Goal: Task Accomplishment & Management: Use online tool/utility

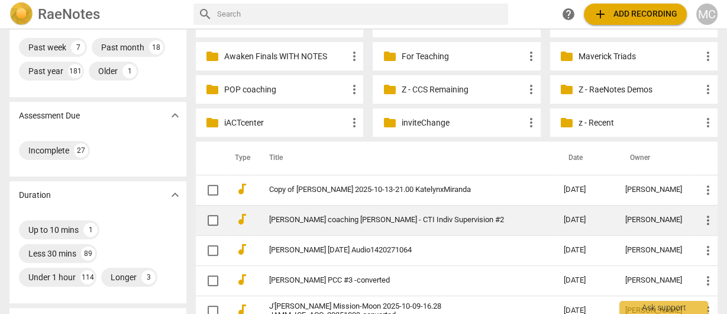
scroll to position [189, 0]
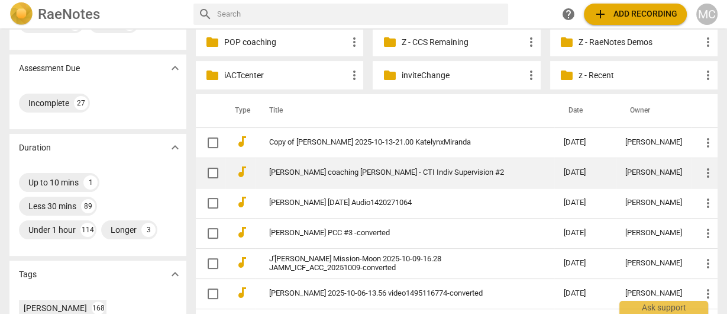
click at [320, 172] on link "[PERSON_NAME] coaching [PERSON_NAME] - CTI Indiv Supervision #2" at bounding box center [395, 172] width 252 height 9
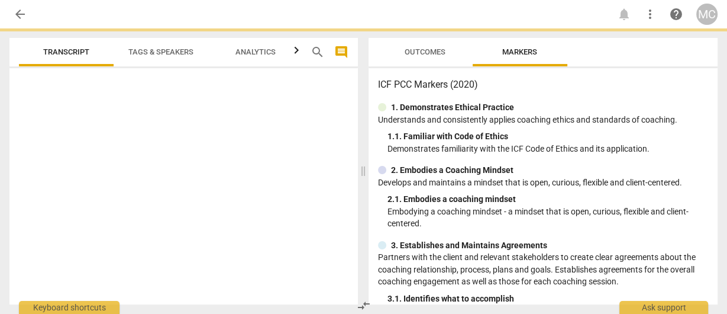
click at [20, 18] on span "arrow_back" at bounding box center [20, 14] width 14 height 14
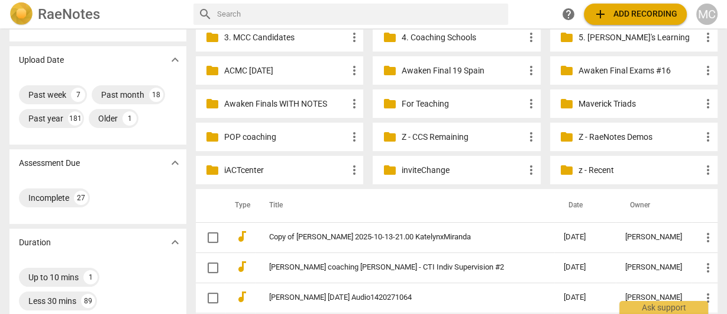
scroll to position [142, 0]
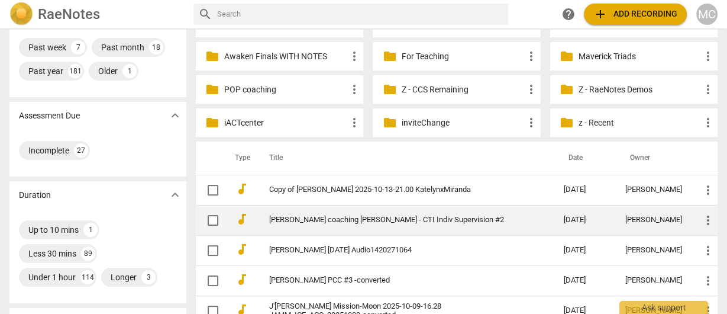
click at [336, 221] on link "[PERSON_NAME] coaching [PERSON_NAME] - CTI Indiv Supervision #2" at bounding box center [395, 219] width 252 height 9
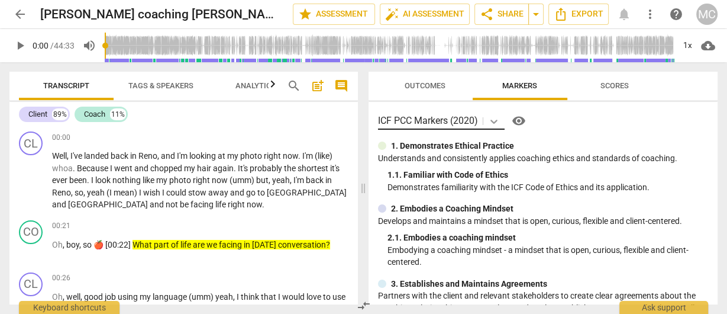
click at [496, 122] on icon at bounding box center [494, 121] width 12 height 12
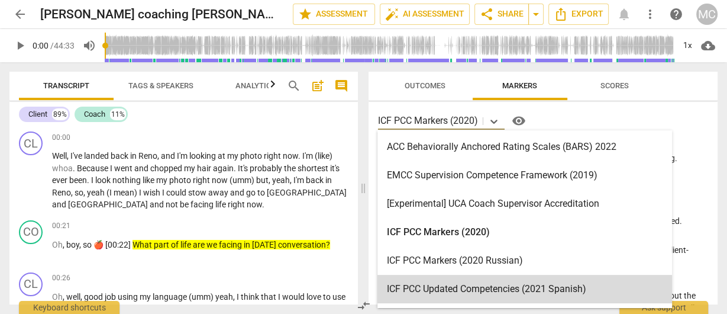
click at [362, 310] on span "compare_arrows" at bounding box center [364, 305] width 14 height 14
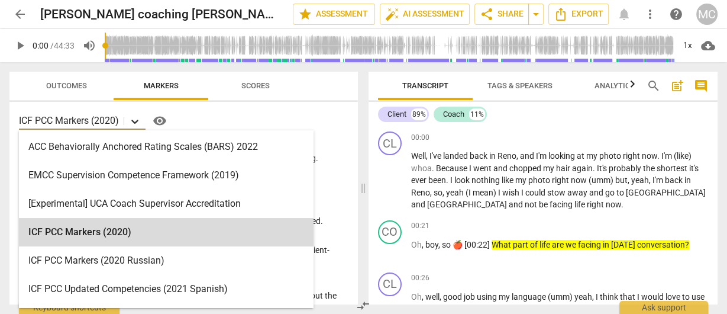
click at [137, 124] on icon at bounding box center [135, 121] width 12 height 12
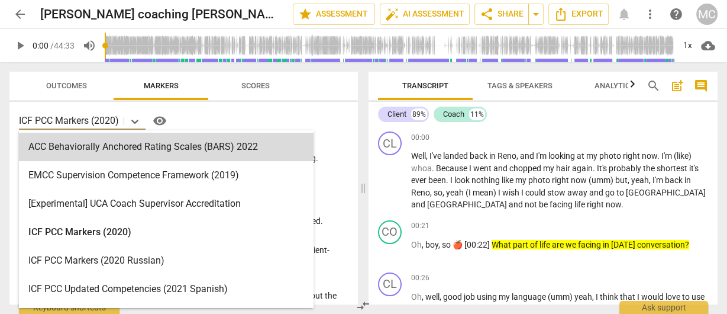
click at [344, 121] on div "21 results available. Use Up and Down to choose options, press Enter to select …" at bounding box center [184, 120] width 330 height 19
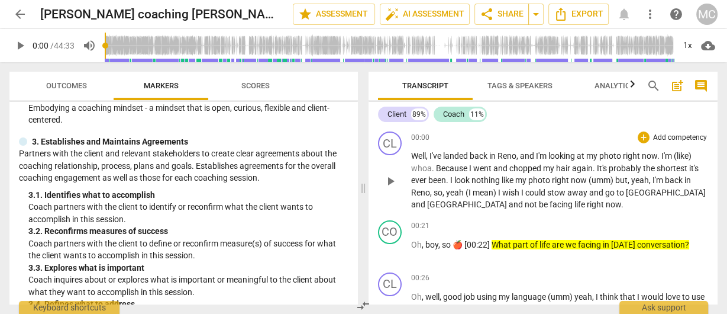
scroll to position [47, 0]
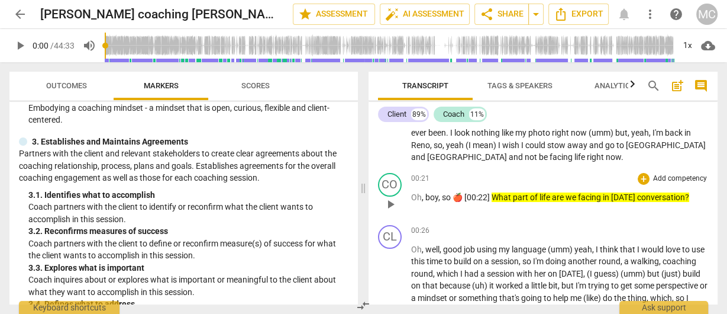
click at [663, 180] on p "Add competency" at bounding box center [680, 178] width 56 height 11
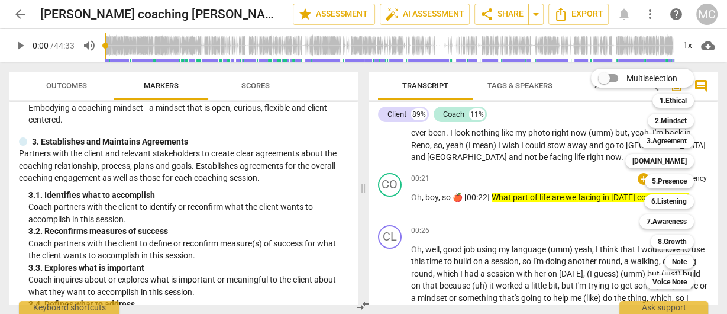
click at [607, 73] on input "Multiselection" at bounding box center [604, 78] width 28 height 28
checkbox input "true"
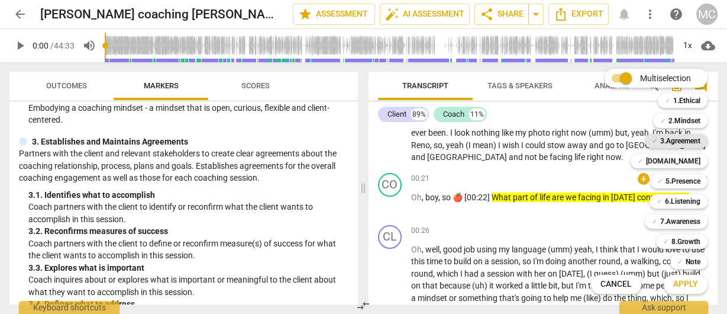
click at [675, 143] on b "3.Agreement" at bounding box center [680, 141] width 40 height 14
click at [678, 180] on b "5.Presence" at bounding box center [683, 181] width 35 height 14
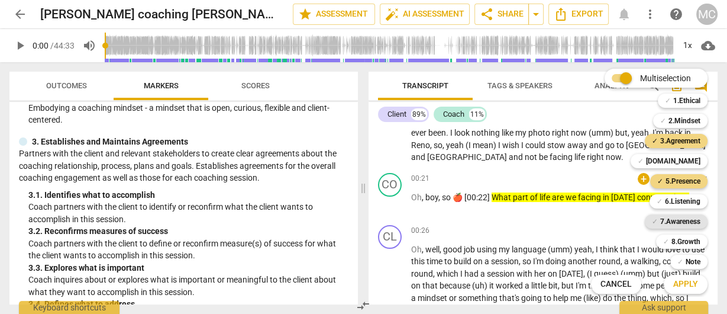
click at [673, 220] on b "7.Awareness" at bounding box center [680, 221] width 40 height 14
click at [688, 285] on span "Apply" at bounding box center [685, 284] width 25 height 12
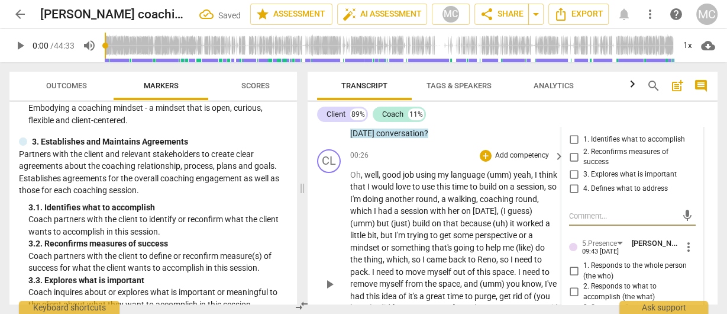
scroll to position [68, 0]
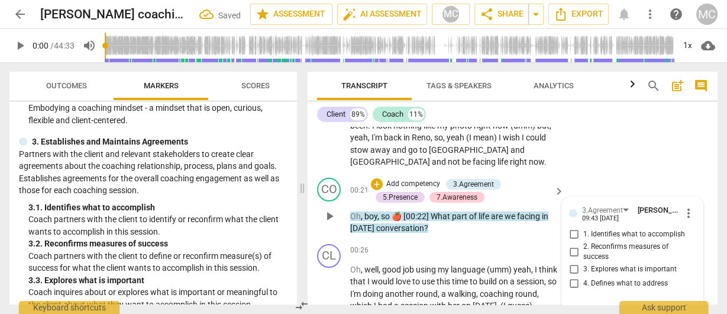
click at [592, 231] on span "1. Identifies what to accomplish" at bounding box center [634, 234] width 102 height 11
click at [583, 231] on input "1. Identifies what to accomplish" at bounding box center [573, 234] width 19 height 14
checkbox input "true"
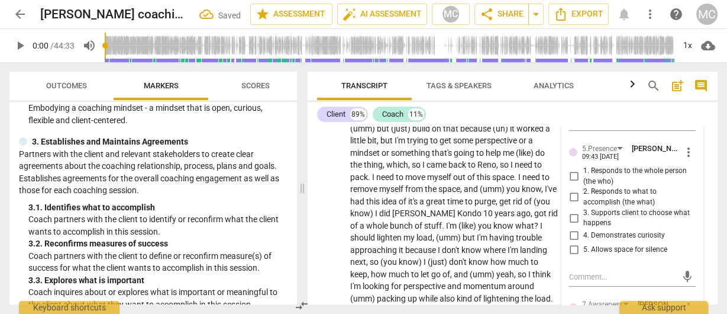
click at [601, 233] on span "4. Demonstrates curiosity" at bounding box center [624, 235] width 82 height 11
click at [583, 233] on input "4. Demonstrates curiosity" at bounding box center [573, 235] width 19 height 14
checkbox input "true"
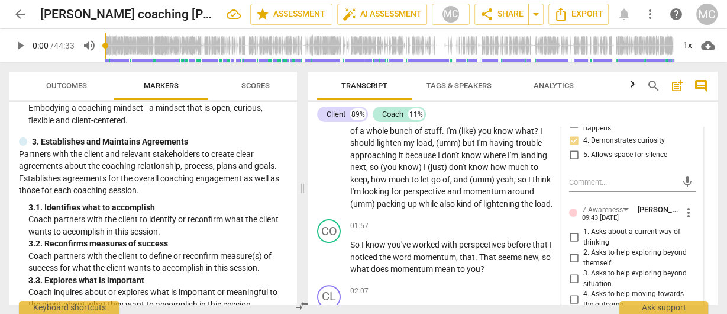
click at [590, 227] on span "1. Asks about a current way of thinking" at bounding box center [637, 237] width 108 height 21
click at [583, 230] on input "1. Asks about a current way of thinking" at bounding box center [573, 237] width 19 height 14
checkbox input "true"
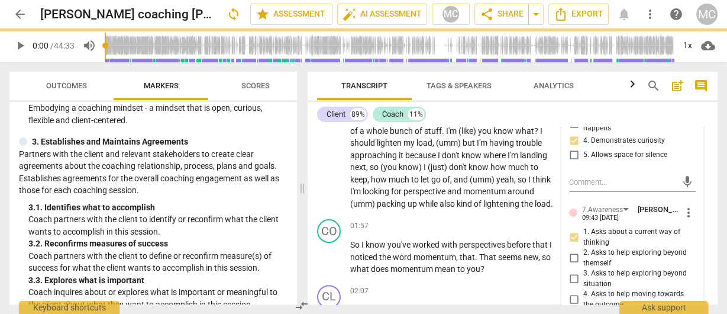
scroll to position [399, 0]
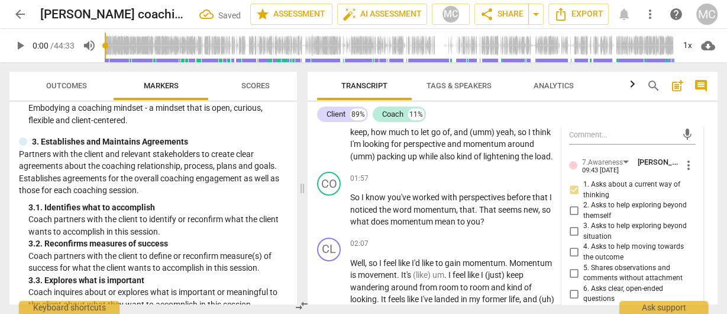
click at [589, 283] on span "6. Asks clear, open-ended questions" at bounding box center [637, 293] width 108 height 21
click at [583, 286] on input "6. Asks clear, open-ended questions" at bounding box center [573, 293] width 19 height 14
checkbox input "true"
click at [593, 306] on span "7. Uses concise language" at bounding box center [623, 311] width 81 height 11
click at [583, 304] on input "7. Uses concise language" at bounding box center [573, 311] width 19 height 14
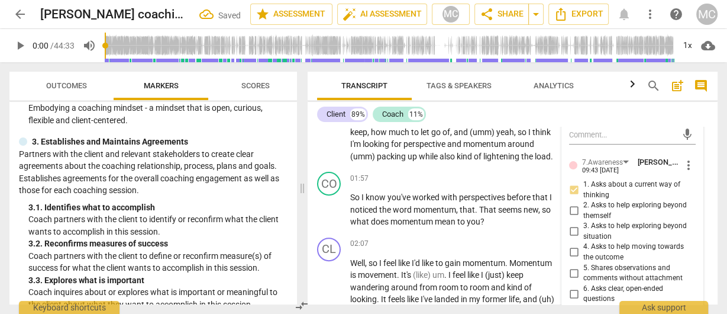
checkbox input "true"
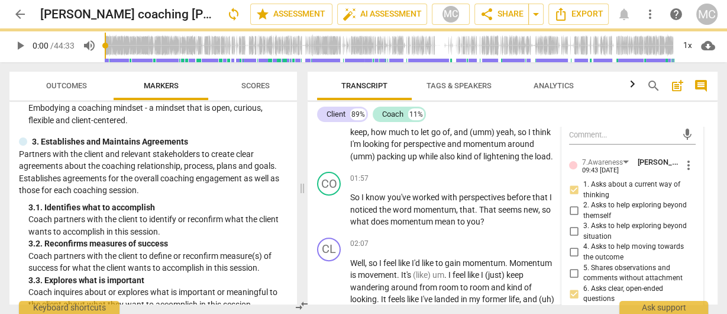
scroll to position [447, 0]
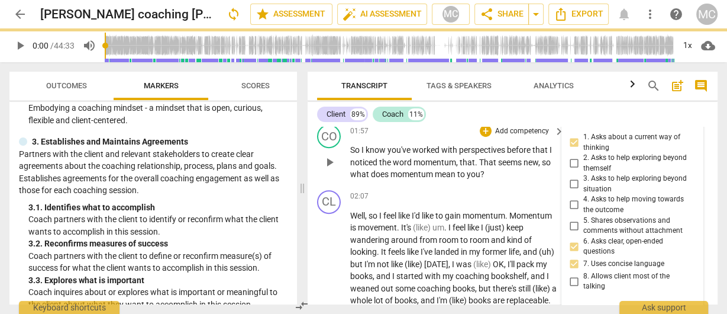
click at [419, 154] on span "worked" at bounding box center [426, 149] width 29 height 9
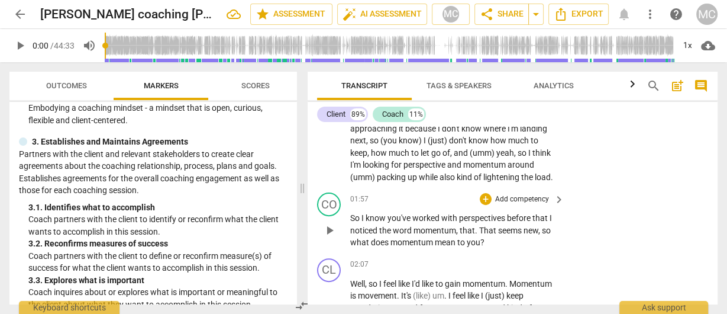
scroll to position [426, 0]
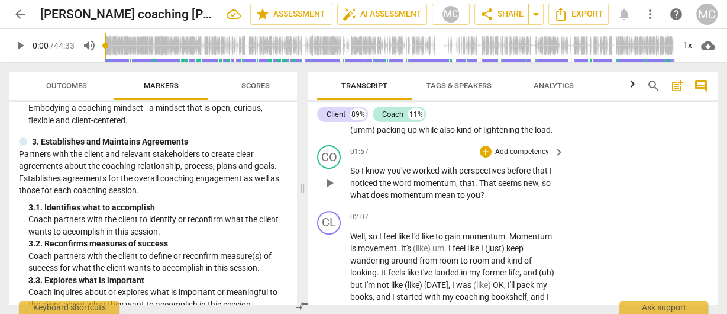
click at [513, 157] on p "Add competency" at bounding box center [522, 152] width 56 height 11
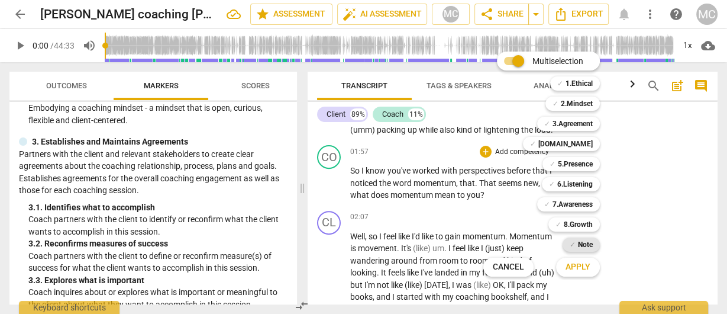
click at [582, 243] on b "Note" at bounding box center [585, 244] width 15 height 14
click at [577, 270] on span "Apply" at bounding box center [578, 267] width 25 height 12
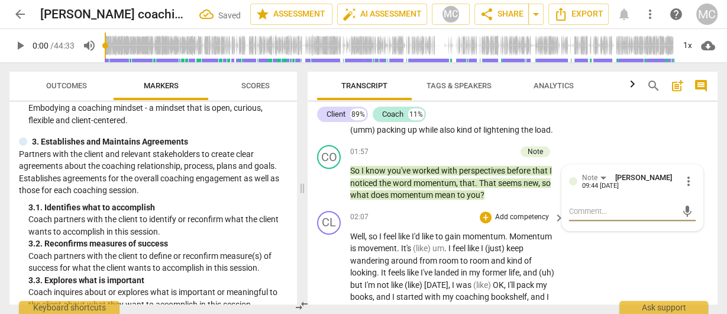
scroll to position [473, 0]
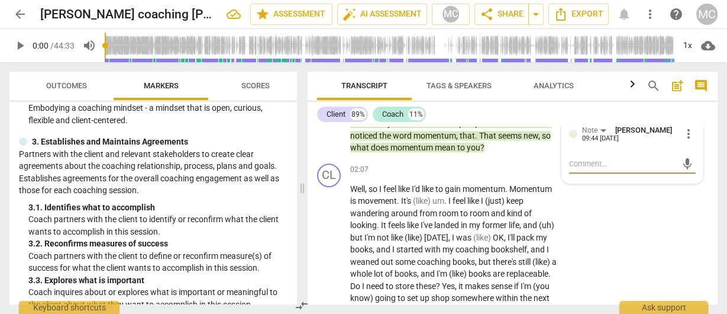
type textarea "4"
type textarea "4."
type textarea "4.3"
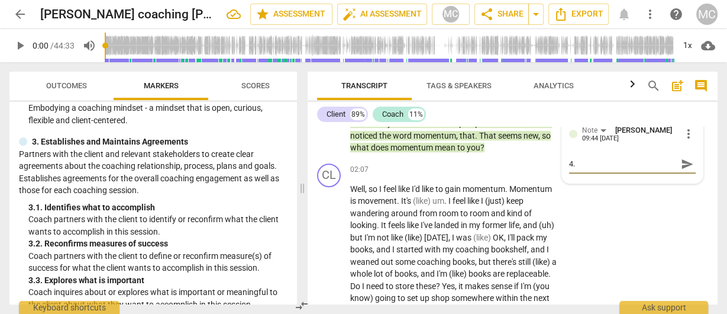
type textarea "4.3"
type textarea "4.3,"
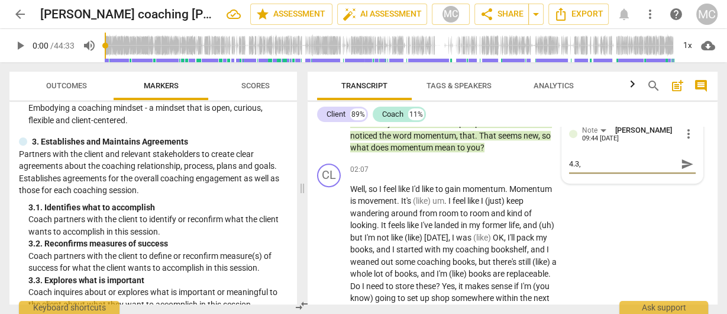
type textarea "4.3, 5"
type textarea "4.3, 5."
type textarea "4.3, 5.4"
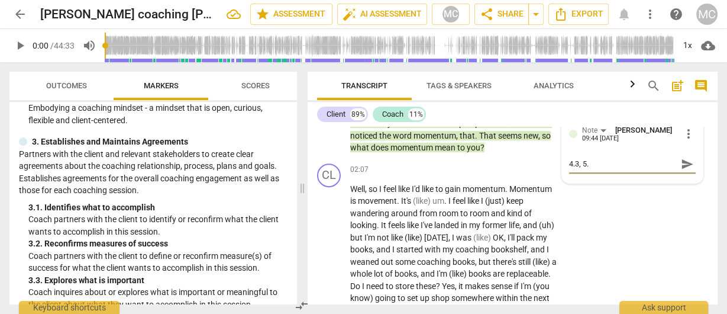
type textarea "4.3, 5.4"
type textarea "4.3, 5.4,"
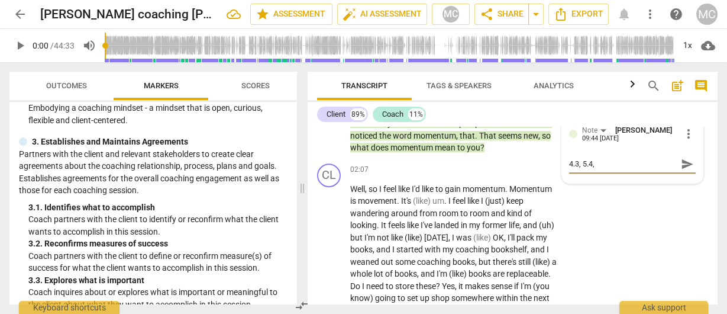
type textarea "4.3, 5.4, 6"
type textarea "4.3, 5.4, 6."
type textarea "4.3, 5.4, 6.1"
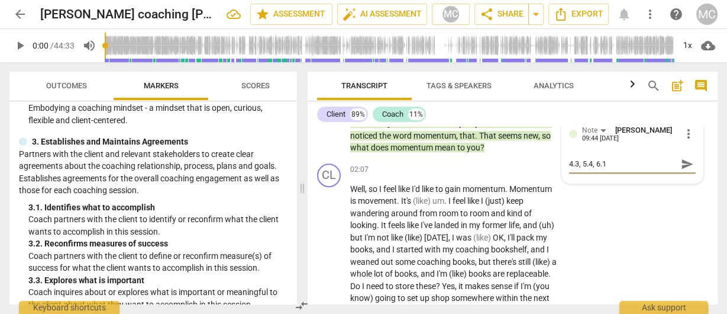
type textarea "4.3, 5.4, 6.1,"
type textarea "4.3, 5.4, 6.1, 6"
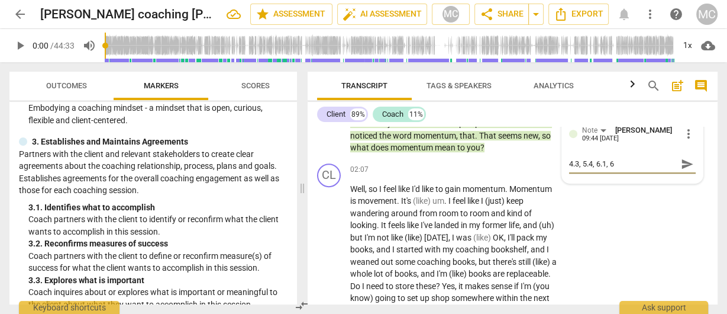
type textarea "4.3, 5.4, 6.1, 6."
type textarea "4.3, 5.4, 6.1, 6.2"
type textarea "4.3, 5.4, 6.1, 6.23"
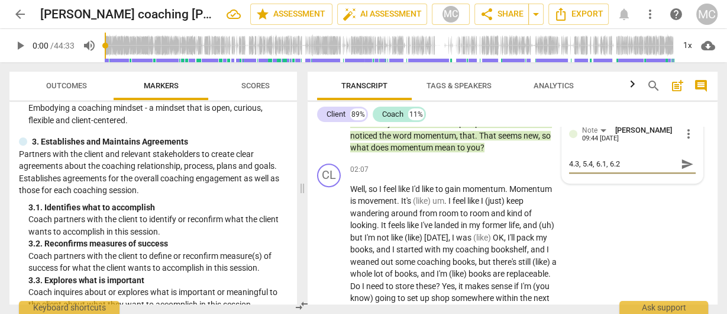
type textarea "4.3, 5.4, 6.1, 6.23"
type textarea "4.3, 5.4, 6.1, 6.2"
type textarea "4.3, 5.4, 6.1, 6.2,"
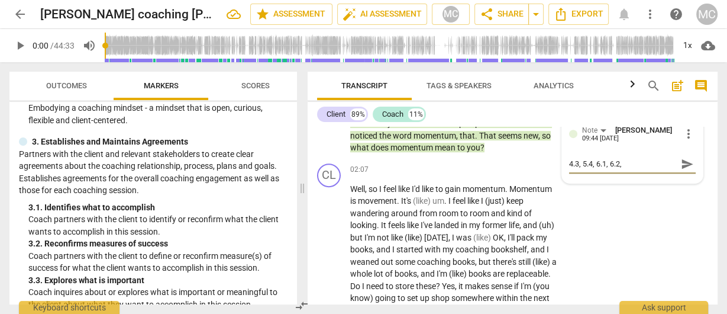
type textarea "4.3, 5.4, 6.1, 6.2,"
type textarea "4.3, 5.4, 6.1, 6.2, 6"
type textarea "4.3, 5.4, 6.1, 6.2, 6."
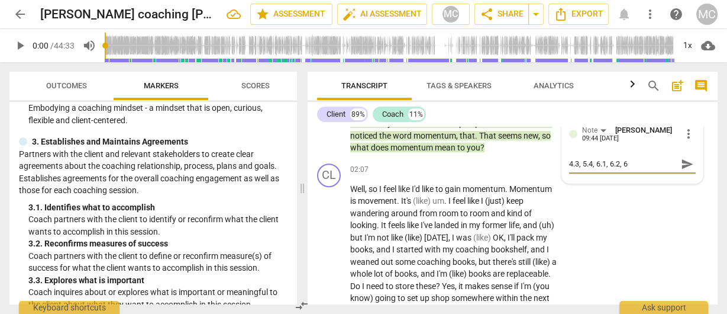
type textarea "4.3, 5.4, 6.1, 6.2, 6."
type textarea "4.3, 5.4, 6.1, 6.2, 6.5"
type textarea "4.3, 5.4, 6.1, 6.2, 6.5,"
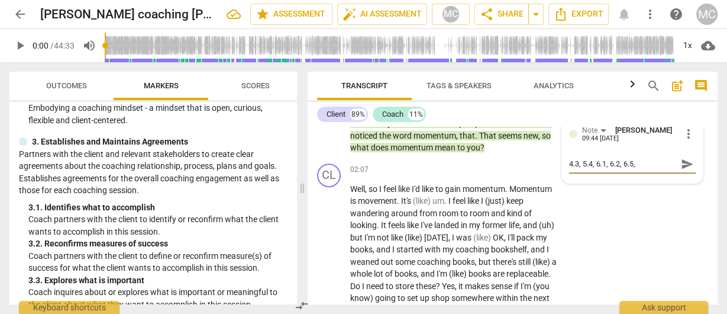
type textarea "4.3, 5.4, 6.1, 6.2, 6.5,"
type textarea "4.3, 5.4, 6.1, 6.2, 6.5, 7"
type textarea "4.3, 5.4, 6.1, 6.2, 6.5, 7."
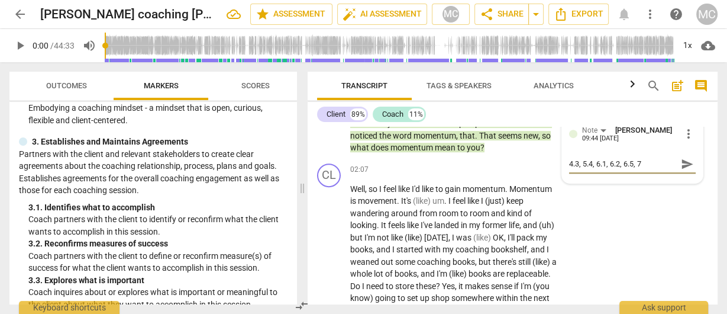
type textarea "4.3, 5.4, 6.1, 6.2, 6.5, 7."
type textarea "4.3, 5.4, 6.1, 6.2, 6.5, 7.1"
type textarea "4.3, 5.4, 6.1, 6.2, 6.5, 7.1,"
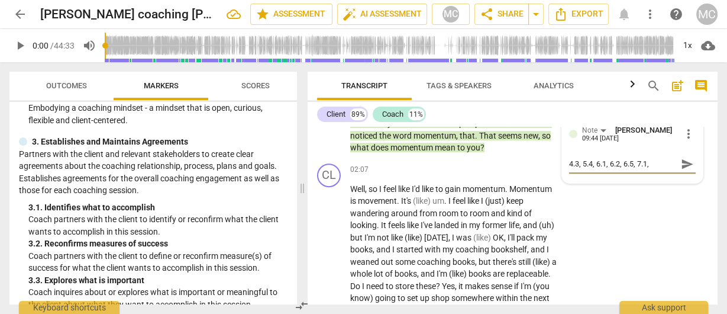
type textarea "4.3, 5.4, 6.1, 6.2, 6.5, 7.1,"
type textarea "4.3, 5.4, 6.1, 6.2, 6.5, 7.1, 7"
type textarea "4.3, 5.4, 6.1, 6.2, 6.5, 7.1, 7."
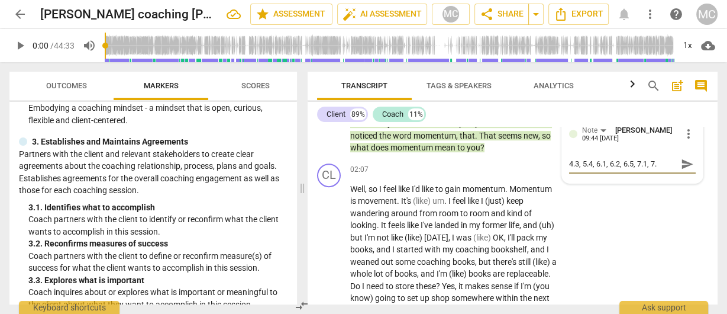
type textarea "4.3, 5.4, 6.1, 6.2, 6.5, 7.1, 7.5"
type textarea "4.3, 5.4, 6.1, 6.2, 6.5, 7.1, 7.5,"
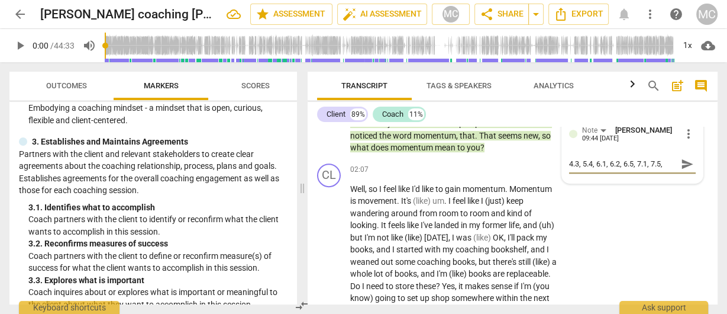
type textarea "4.3, 5.4, 6.1, 6.2, 6.5, 7.1, 7.5, 7"
type textarea "4.3, 5.4, 6.1, 6.2, 6.5, 7.1, 7.5, 7."
type textarea "4.3, 5.4, 6.1, 6.2, 6.5, 7.1, 7.5, 7.6"
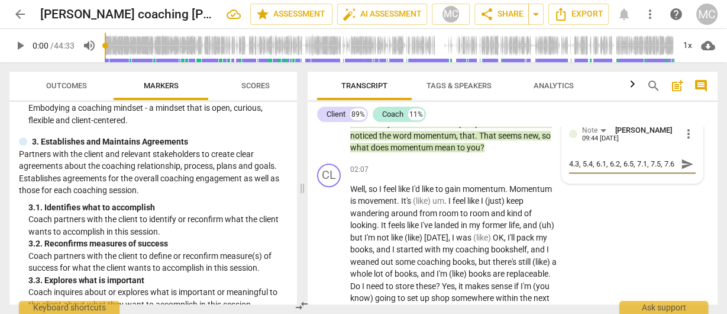
type textarea "4.3, 5.4, 6.1, 6.2, 6.5, 7.1, 7.5, 7.6,"
type textarea "4.3, 5.4, 6.1, 6.2, 6.5, 7.1, 7.5, 7.6, 7"
type textarea "4.3, 5.4, 6.1, 6.2, 6.5, 7.1, 7.5, 7.6, 7."
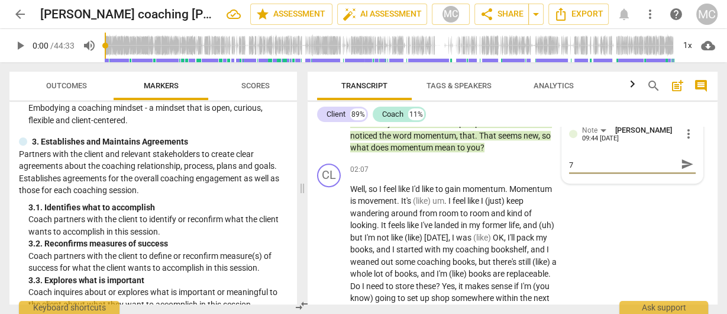
type textarea "4.3, 5.4, 6.1, 6.2, 6.5, 7.1, 7.5, 7.6, 7."
type textarea "4.3, 5.4, 6.1, 6.2, 6.5, 7.1, 7.5, 7.6, 7.7"
click at [684, 170] on span "send" at bounding box center [687, 163] width 13 height 13
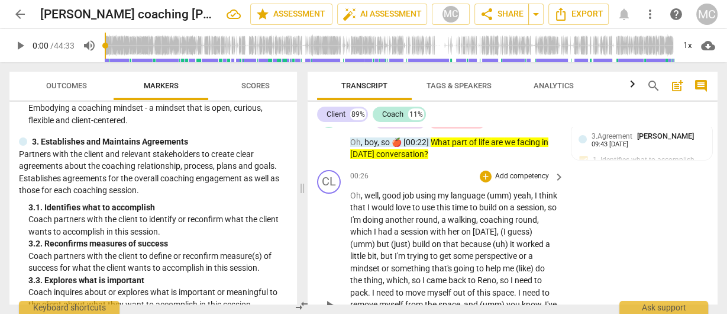
scroll to position [189, 0]
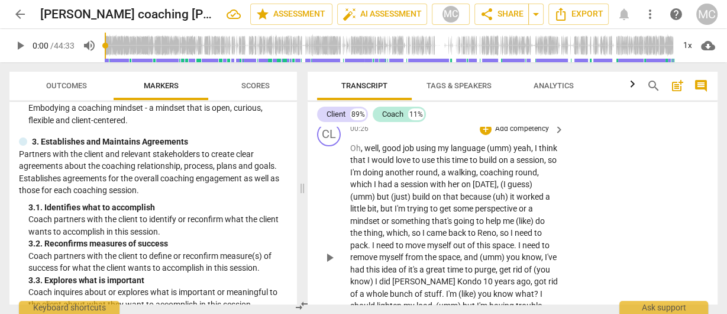
click at [427, 146] on span "using" at bounding box center [427, 147] width 22 height 9
click at [29, 46] on span "pause" at bounding box center [19, 45] width 21 height 14
type input "29"
drag, startPoint x: 384, startPoint y: 198, endPoint x: 415, endPoint y: 198, distance: 31.4
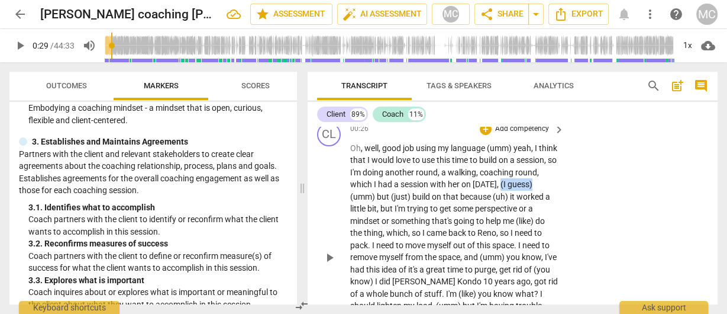
click at [415, 198] on p "Oh , well , good job using my language (umm) yeah , I think that I would love t…" at bounding box center [454, 257] width 208 height 231
click at [396, 157] on span "would" at bounding box center [384, 159] width 24 height 9
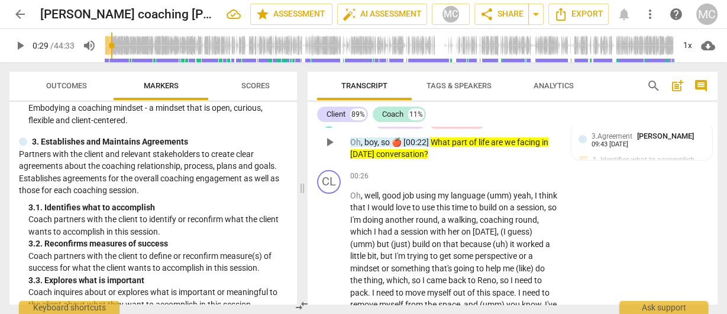
scroll to position [95, 0]
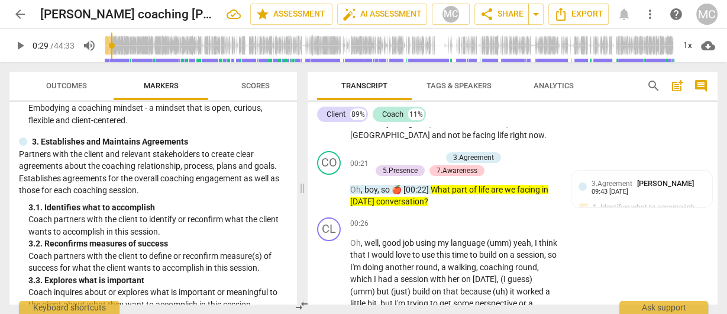
click at [547, 85] on span "Analytics" at bounding box center [554, 85] width 40 height 9
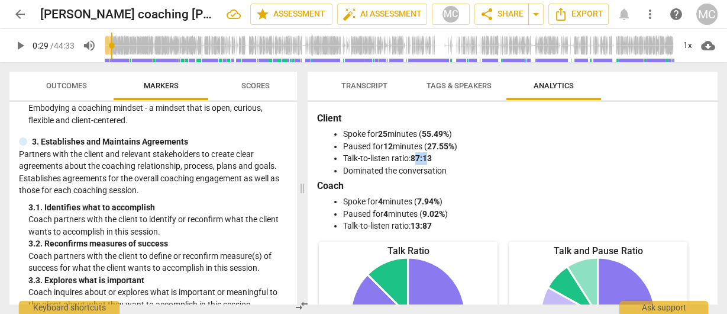
drag, startPoint x: 415, startPoint y: 158, endPoint x: 429, endPoint y: 159, distance: 13.6
click at [429, 159] on b "87:13" at bounding box center [421, 157] width 21 height 9
click at [434, 159] on li "Talk-to-listen ratio: 87:13" at bounding box center [524, 158] width 363 height 12
drag, startPoint x: 437, startPoint y: 159, endPoint x: 425, endPoint y: 160, distance: 11.8
click at [425, 160] on li "Talk-to-listen ratio: 87:13" at bounding box center [524, 158] width 363 height 12
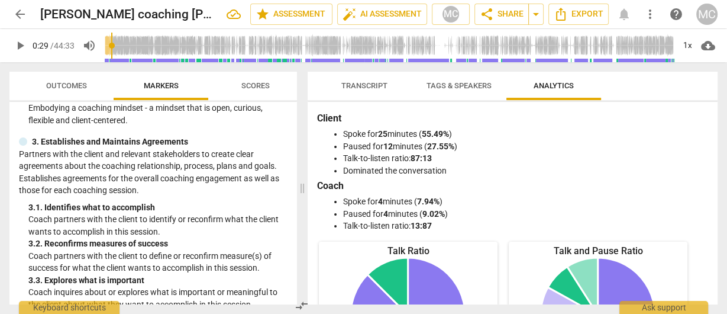
click at [418, 225] on b "13:87" at bounding box center [421, 225] width 21 height 9
drag, startPoint x: 413, startPoint y: 156, endPoint x: 421, endPoint y: 157, distance: 8.4
click at [421, 157] on b "87:13" at bounding box center [421, 157] width 21 height 9
click at [469, 91] on span "Tags & Speakers" at bounding box center [458, 86] width 93 height 16
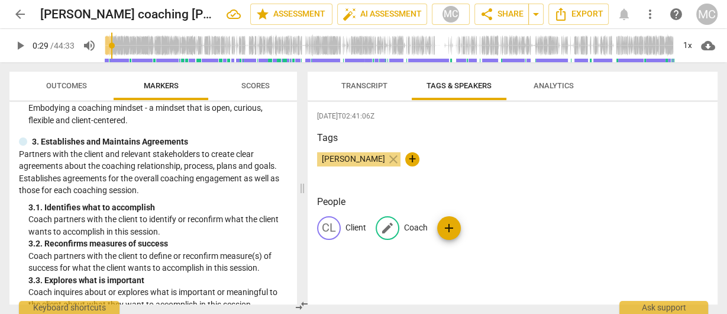
click at [412, 227] on p "Coach" at bounding box center [416, 227] width 24 height 12
click at [356, 86] on span "Transcript" at bounding box center [364, 85] width 46 height 9
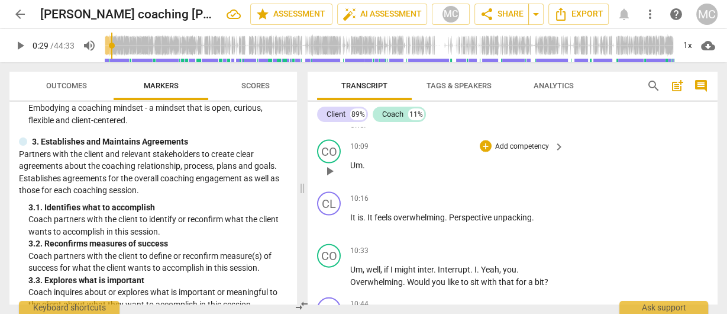
scroll to position [2130, 0]
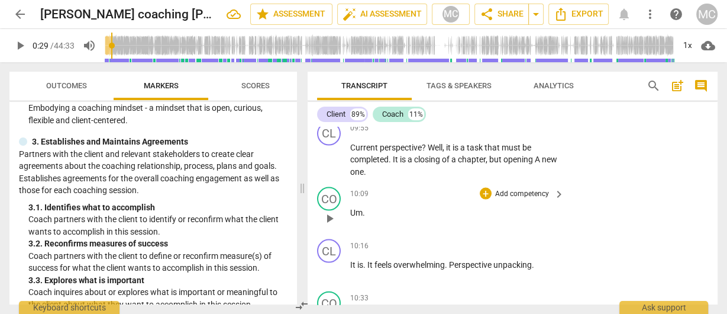
click at [350, 217] on span "Um" at bounding box center [356, 212] width 12 height 9
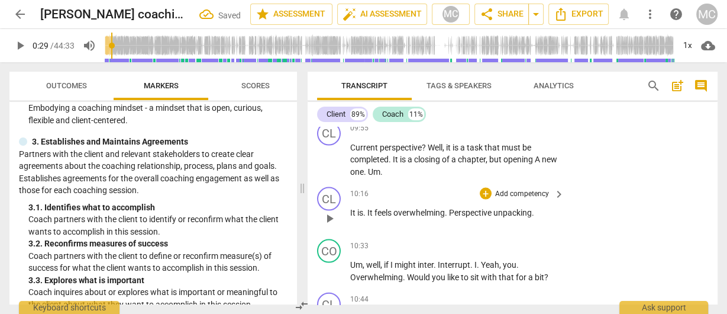
click at [349, 226] on div "play_arrow pause" at bounding box center [335, 218] width 30 height 15
click at [351, 217] on span "It" at bounding box center [353, 212] width 7 height 9
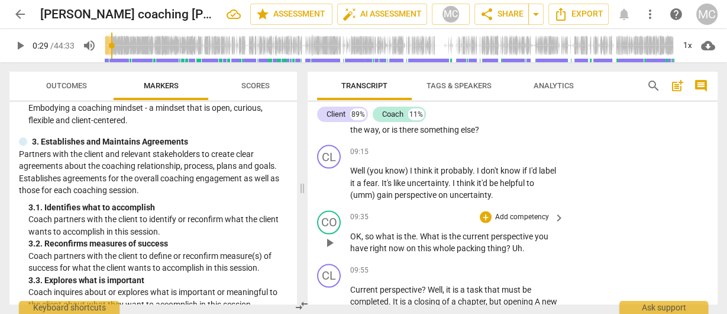
scroll to position [1941, 0]
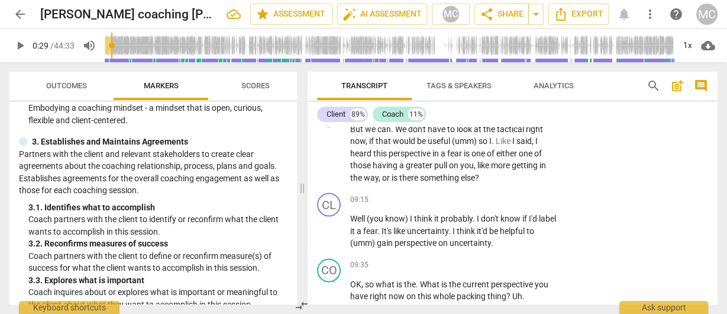
click at [652, 83] on span "search" at bounding box center [654, 86] width 14 height 14
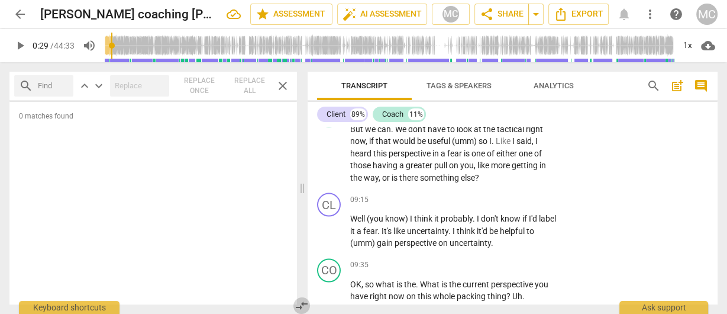
click at [298, 305] on span "compare_arrows" at bounding box center [302, 305] width 14 height 14
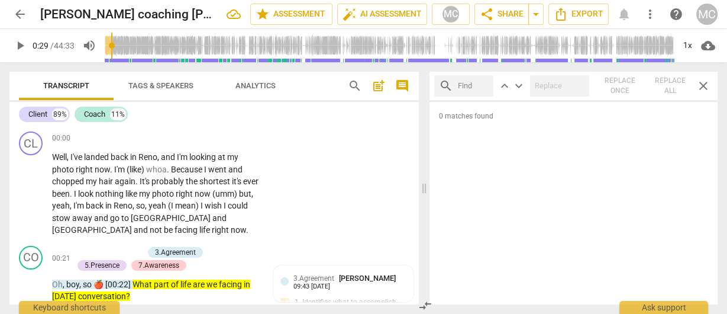
click at [23, 18] on span "arrow_back" at bounding box center [20, 14] width 14 height 14
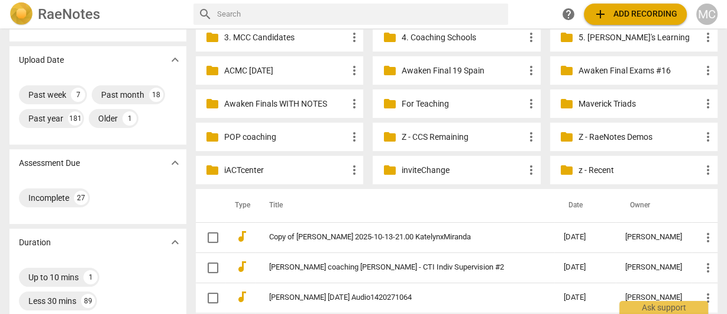
scroll to position [142, 0]
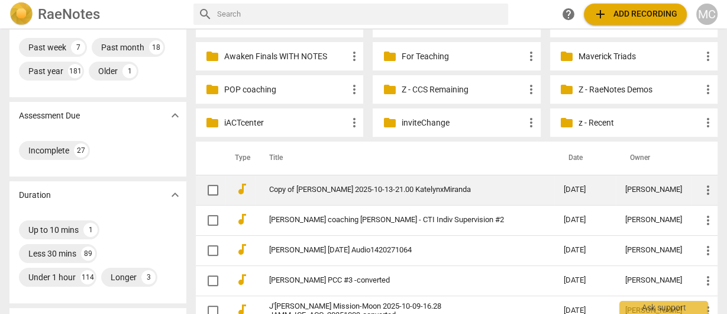
click at [401, 183] on td "Copy of [PERSON_NAME] 2025-10-13-21.00 KatelynxMiranda" at bounding box center [404, 190] width 299 height 30
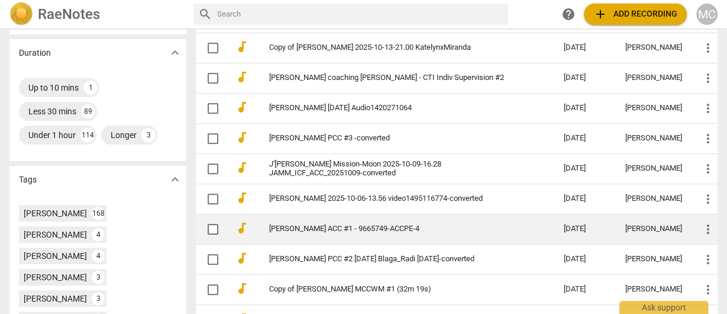
scroll to position [331, 0]
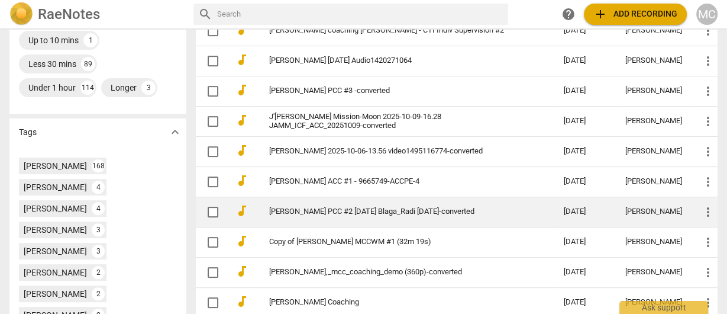
click at [317, 207] on link "[PERSON_NAME] PCC #2 [DATE] Blaga_Radi [DATE]-converted" at bounding box center [395, 211] width 252 height 9
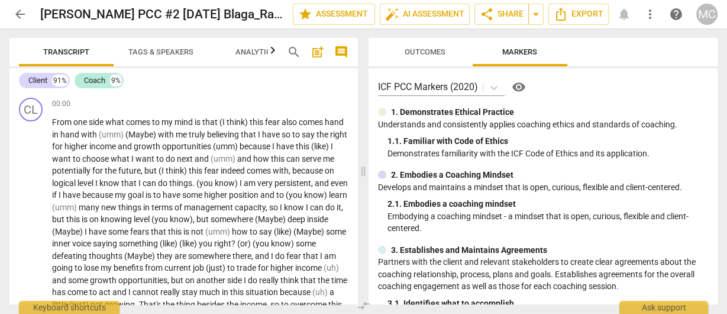
click at [20, 16] on span "arrow_back" at bounding box center [20, 14] width 14 height 14
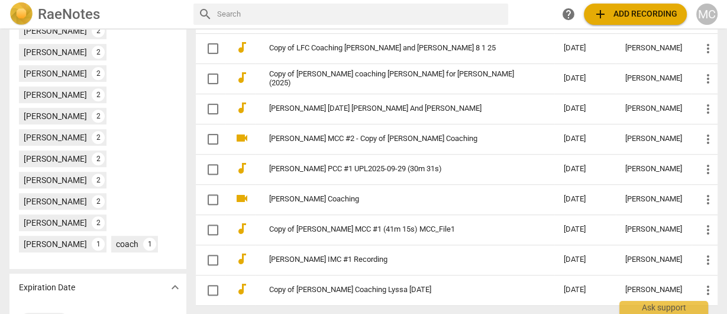
scroll to position [473, 0]
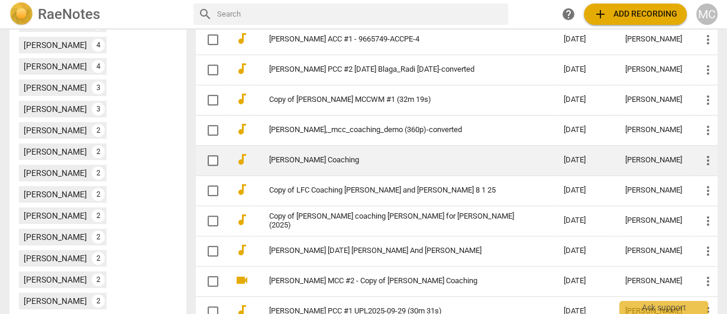
click at [322, 156] on link "[PERSON_NAME] Coaching" at bounding box center [395, 160] width 252 height 9
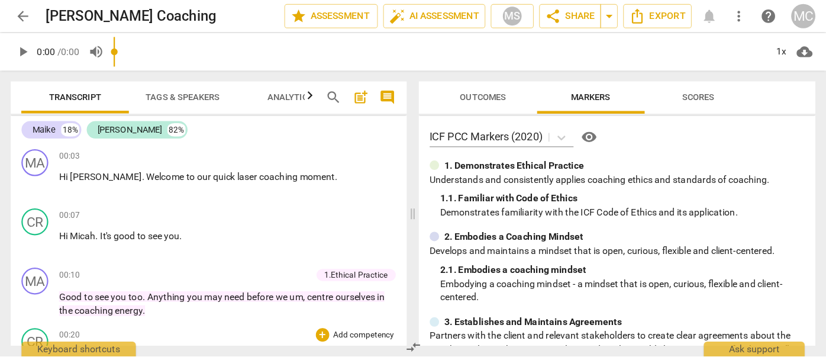
scroll to position [142, 0]
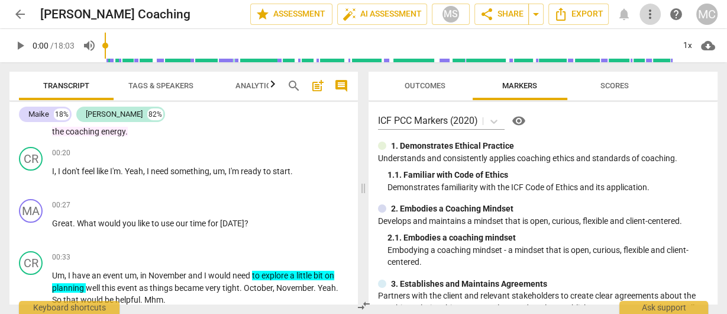
click at [649, 12] on span "more_vert" at bounding box center [650, 14] width 14 height 14
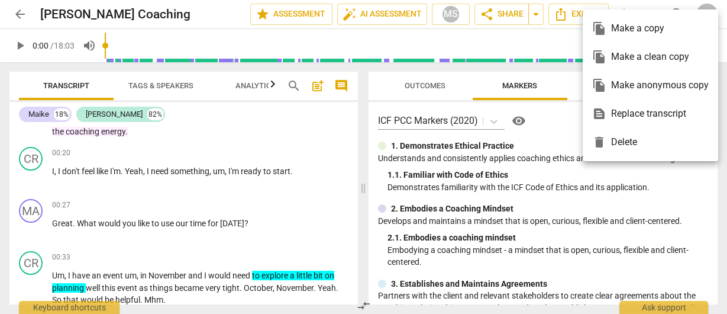
click at [651, 57] on div "file_copy Make a clean copy" at bounding box center [650, 57] width 117 height 28
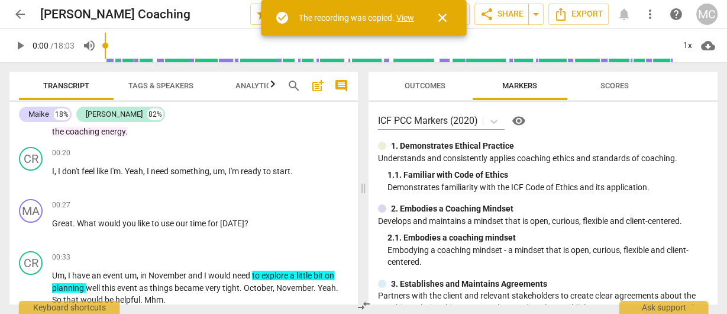
click at [405, 15] on link "View" at bounding box center [405, 17] width 18 height 9
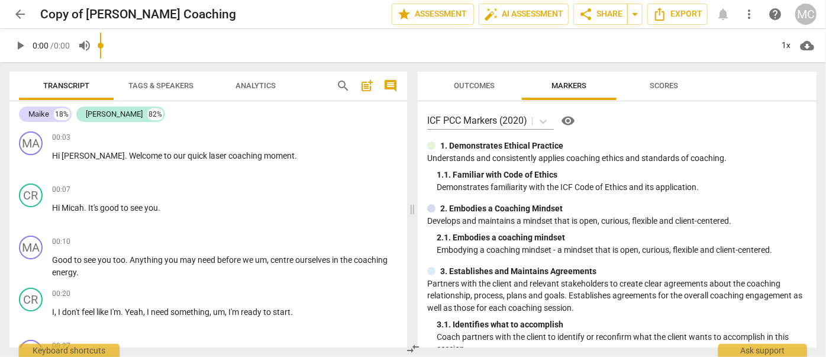
drag, startPoint x: 688, startPoint y: 2, endPoint x: 469, endPoint y: 180, distance: 282.1
click at [475, 187] on p "Demonstrates familiarity with the ICF Code of Ethics and its application." at bounding box center [622, 187] width 370 height 12
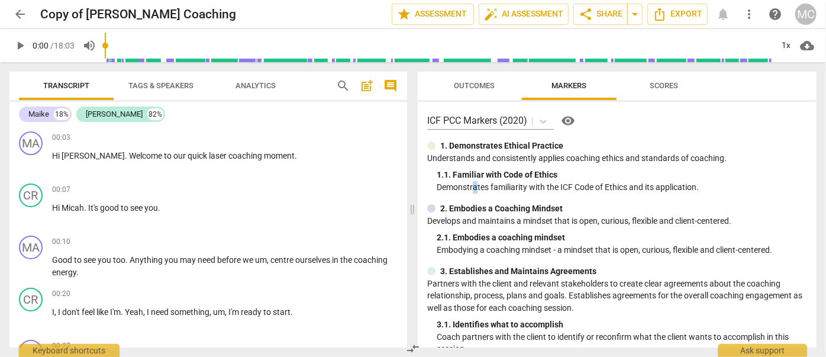
click at [340, 88] on span "search" at bounding box center [343, 86] width 14 height 14
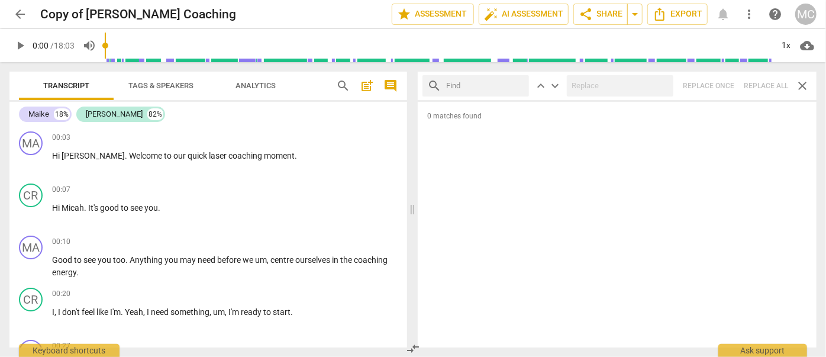
click at [14, 15] on span "arrow_back" at bounding box center [20, 14] width 14 height 14
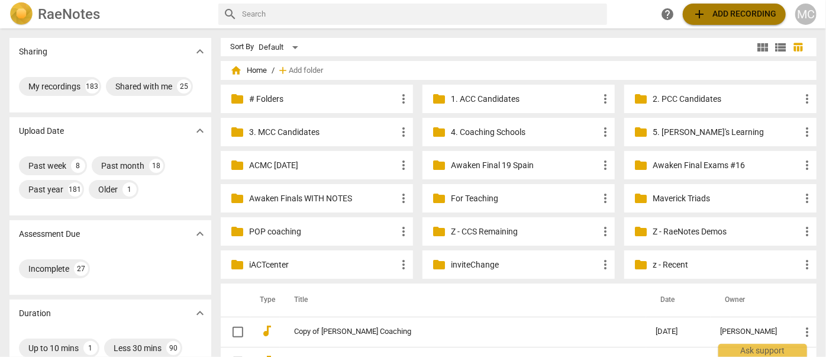
click at [727, 12] on span "add Add recording" at bounding box center [734, 14] width 84 height 14
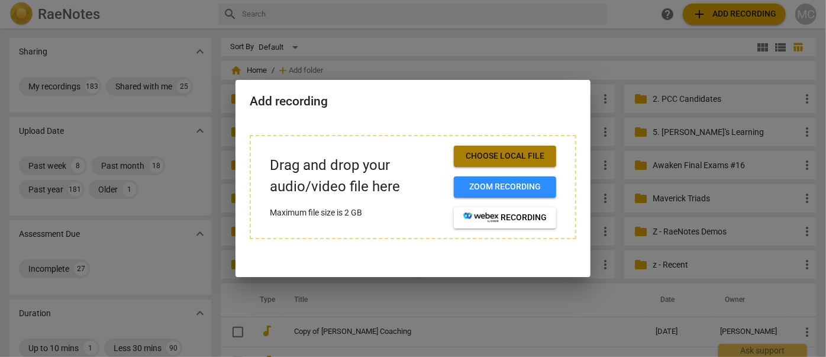
click at [500, 157] on span "Choose local file" at bounding box center [504, 156] width 83 height 12
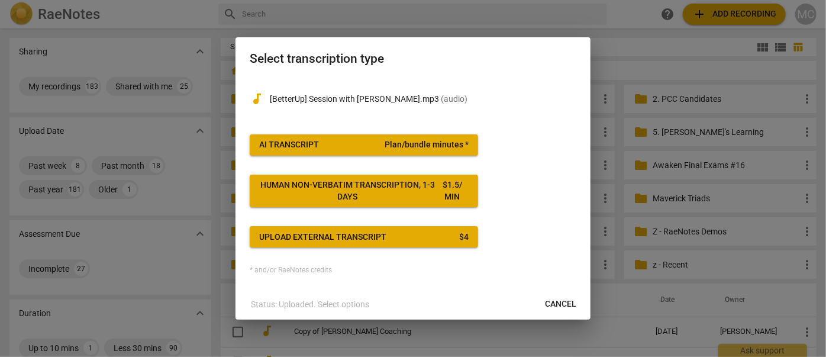
click at [309, 142] on div "AI Transcript" at bounding box center [289, 145] width 60 height 12
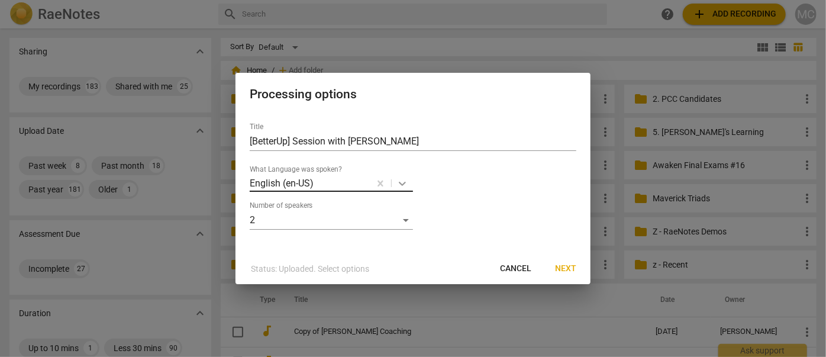
click at [401, 182] on icon at bounding box center [402, 184] width 12 height 12
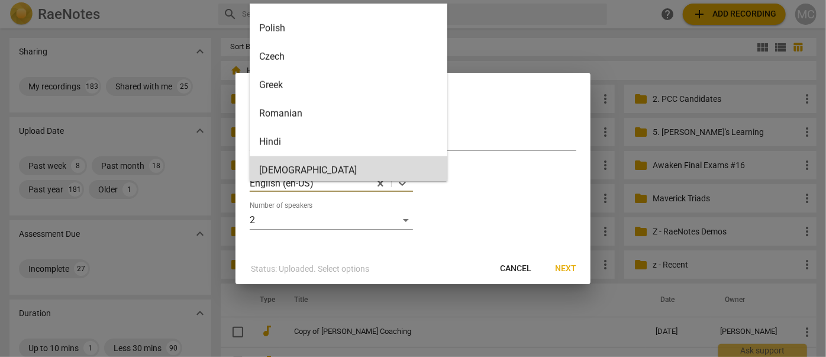
scroll to position [707, 0]
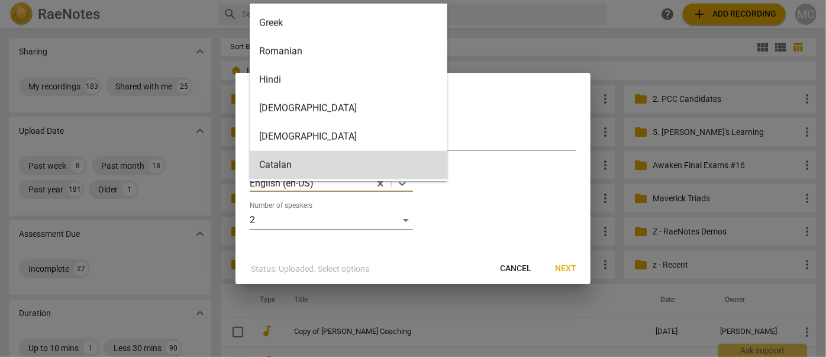
click at [531, 191] on div "31 results available. Use Up and Down to choose options, press Enter to select …" at bounding box center [413, 178] width 327 height 27
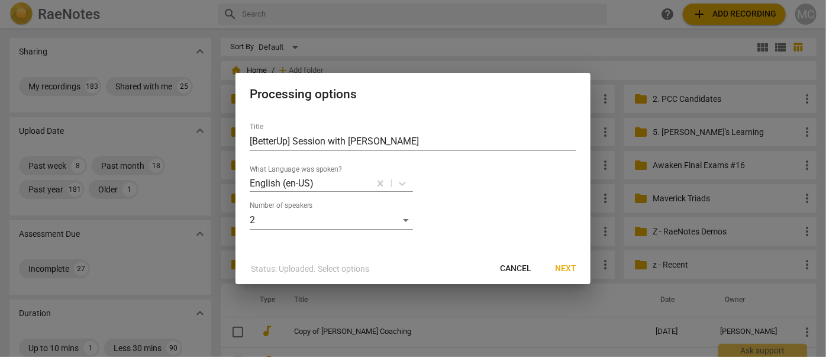
click at [523, 263] on span "Cancel" at bounding box center [515, 269] width 31 height 12
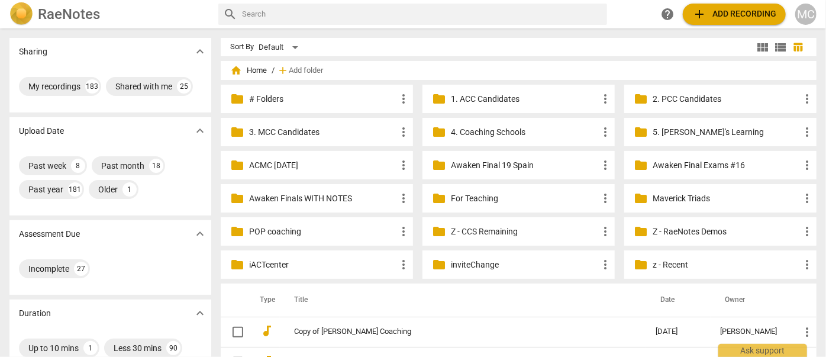
click at [727, 9] on span "add Add recording" at bounding box center [734, 14] width 84 height 14
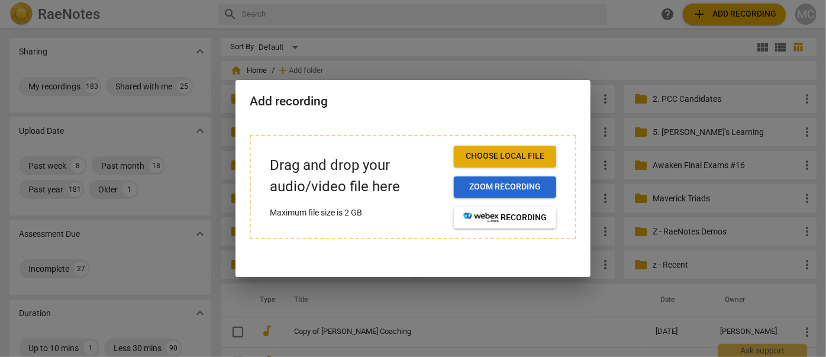
click at [501, 188] on span "Zoom recording" at bounding box center [504, 187] width 83 height 12
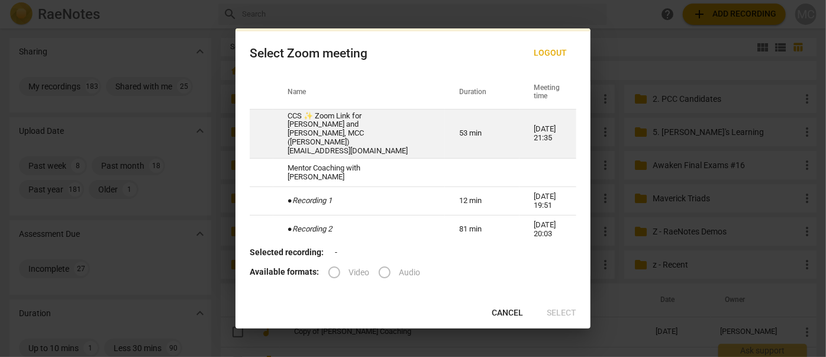
click at [326, 124] on td "CCS ✨ Zoom Link for [PERSON_NAME] and [PERSON_NAME], MCC ([PERSON_NAME]) [EMAIL…" at bounding box center [359, 134] width 172 height 50
radio input "true"
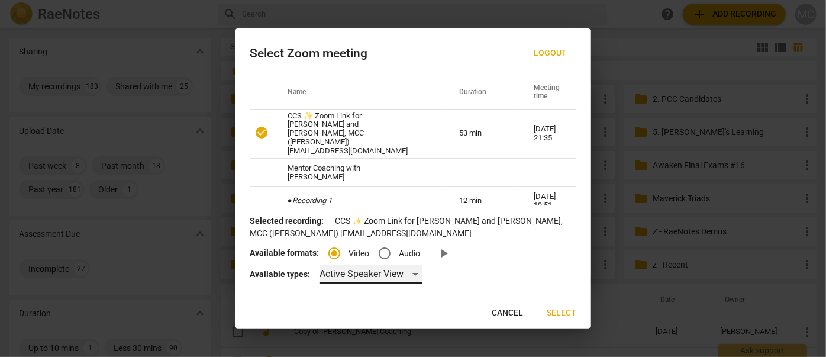
click at [386, 271] on div "Active Speaker View" at bounding box center [371, 273] width 103 height 19
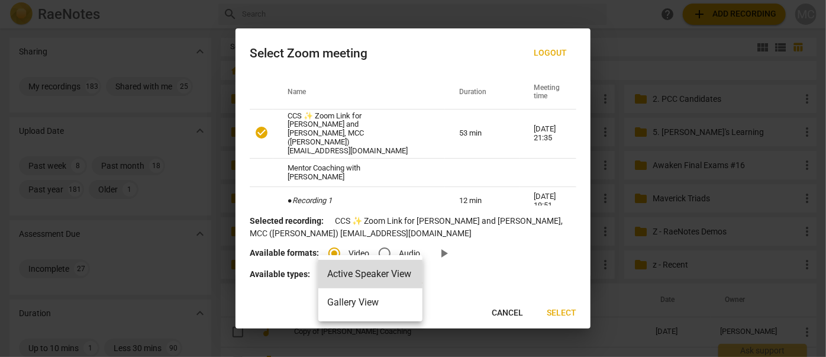
click at [430, 226] on div at bounding box center [413, 178] width 826 height 357
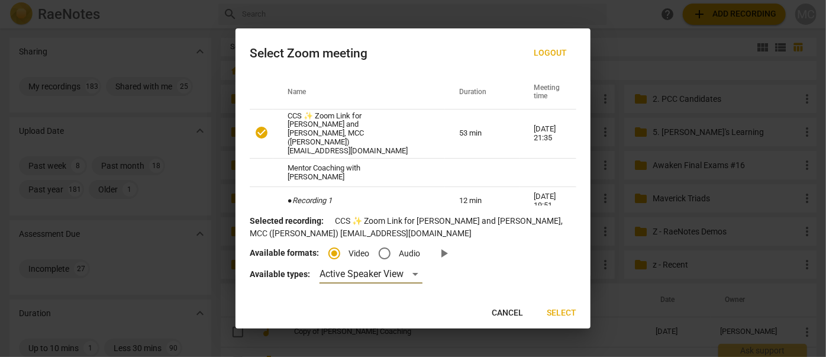
click at [383, 253] on input "Audio" at bounding box center [384, 253] width 28 height 28
radio input "true"
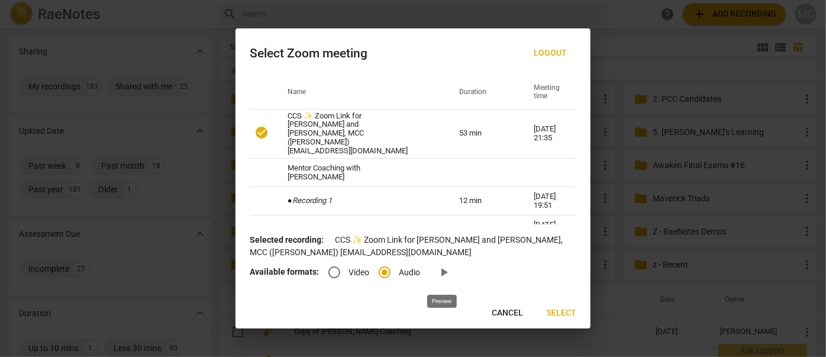
click at [441, 270] on span "play_arrow" at bounding box center [444, 272] width 14 height 14
click at [559, 312] on span "Select" at bounding box center [562, 313] width 30 height 12
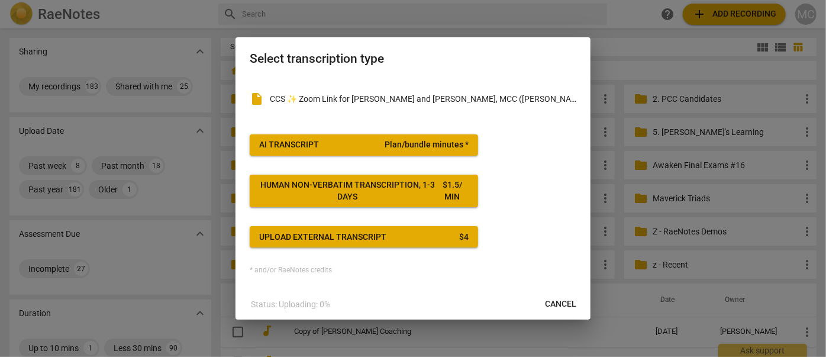
click at [329, 143] on span "AI Transcript Plan/bundle minutes *" at bounding box center [363, 145] width 209 height 12
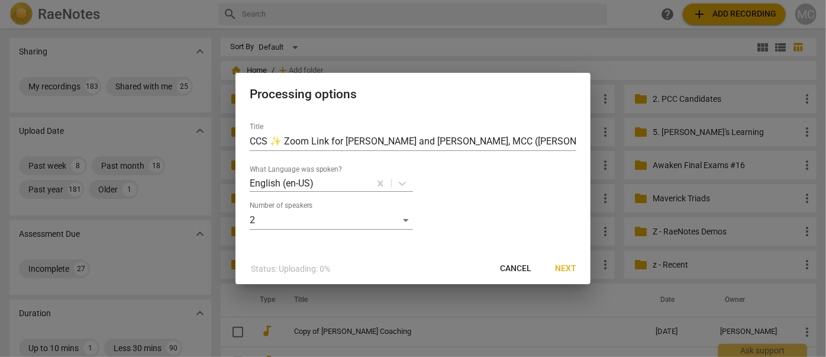
drag, startPoint x: 511, startPoint y: 270, endPoint x: 464, endPoint y: 28, distance: 246.5
click at [511, 270] on span "Cancel" at bounding box center [515, 269] width 31 height 12
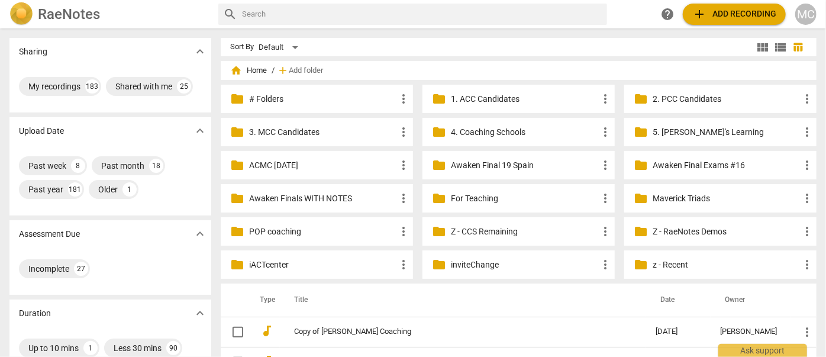
scroll to position [107, 0]
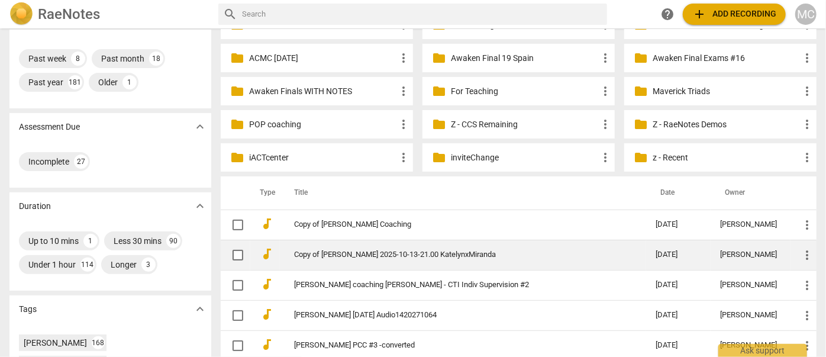
click at [343, 254] on link "Copy of [PERSON_NAME] 2025-10-13-21.00 KatelynxMiranda" at bounding box center [453, 254] width 319 height 9
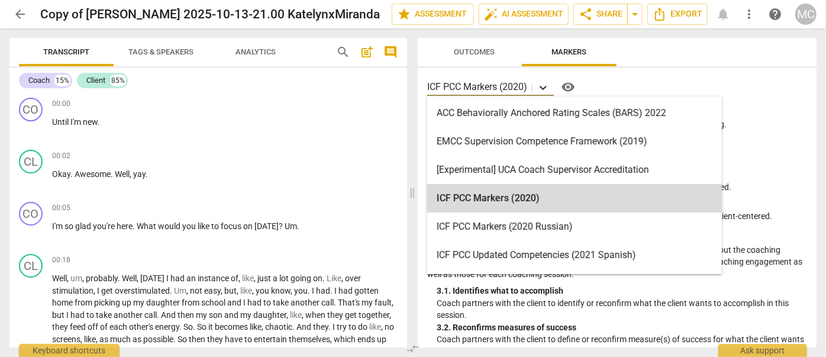
click at [543, 85] on icon at bounding box center [543, 88] width 12 height 12
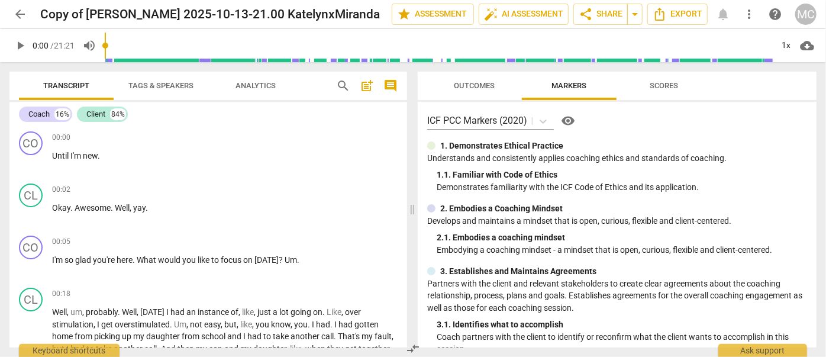
click at [482, 312] on p "Partners with the client and relevant stakeholders to create clear agreements a…" at bounding box center [617, 295] width 380 height 37
drag, startPoint x: 112, startPoint y: 151, endPoint x: 33, endPoint y: 150, distance: 79.9
click at [33, 150] on div "CO play_arrow pause 00:00 + Add competency keyboard_arrow_right Until I'm new ." at bounding box center [208, 153] width 398 height 52
click at [364, 135] on p "Add competency" at bounding box center [369, 138] width 56 height 11
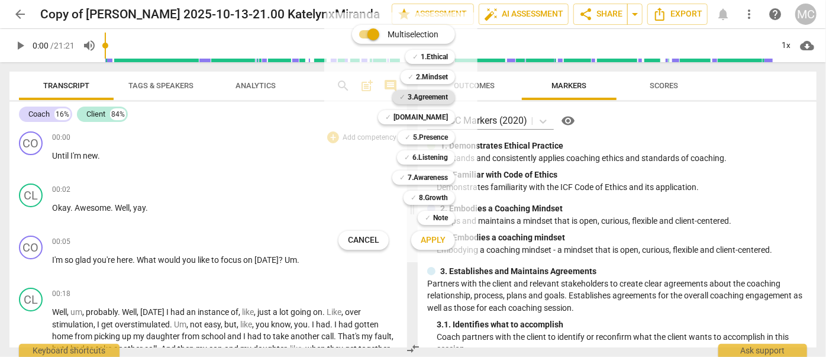
click at [443, 97] on b "3.Agreement" at bounding box center [428, 97] width 40 height 14
click at [601, 175] on div at bounding box center [413, 178] width 826 height 357
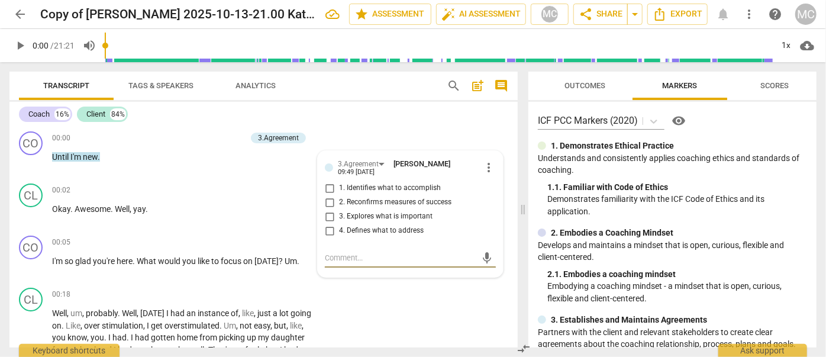
click at [19, 13] on span "arrow_back" at bounding box center [20, 14] width 14 height 14
